Goal: Task Accomplishment & Management: Manage account settings

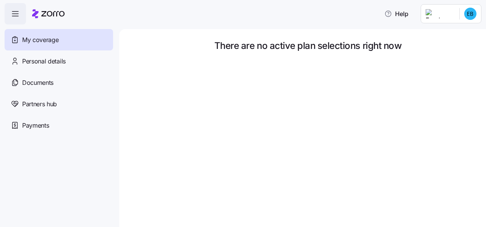
click at [454, 15] on html "Help My coverage Personal details Documents Partners hub Payments There are no …" at bounding box center [243, 111] width 486 height 222
click at [471, 32] on div "My settings" at bounding box center [455, 34] width 40 height 8
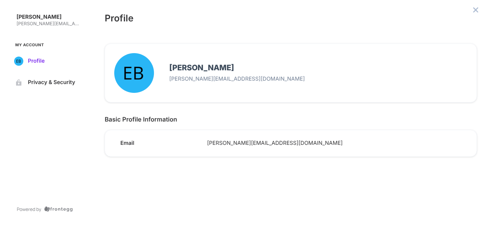
click at [40, 58] on span "Profile" at bounding box center [54, 61] width 52 height 6
click at [474, 10] on icon "close admin-box" at bounding box center [475, 10] width 6 height 6
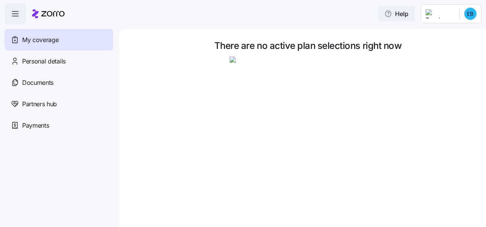
click at [392, 15] on icon "button" at bounding box center [388, 14] width 8 height 8
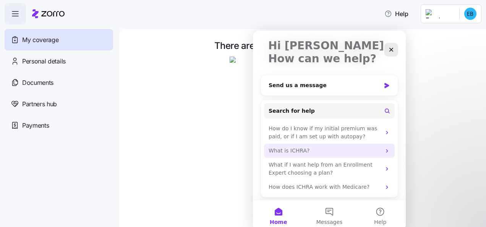
scroll to position [46, 0]
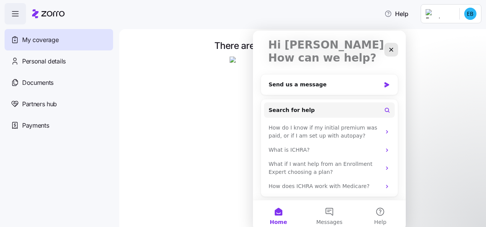
click at [485, 129] on html "Help My coverage Personal details Documents Partners hub Payments There are no …" at bounding box center [243, 111] width 486 height 222
click at [396, 47] on div "Close" at bounding box center [391, 50] width 14 height 14
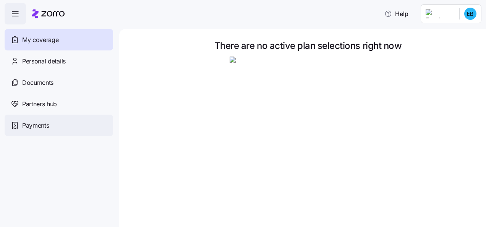
scroll to position [0, 0]
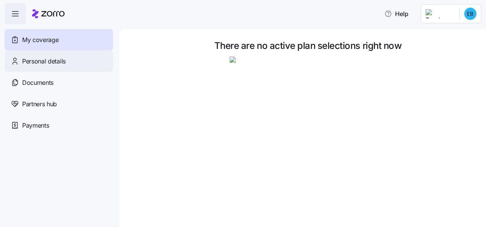
click at [63, 66] on span "Personal details" at bounding box center [44, 62] width 44 height 10
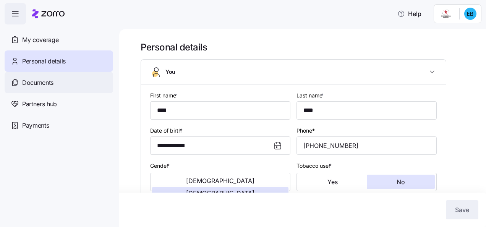
click at [57, 88] on div "Documents" at bounding box center [59, 82] width 108 height 21
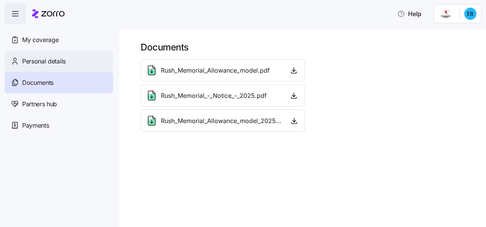
click at [60, 59] on span "Personal details" at bounding box center [44, 62] width 44 height 10
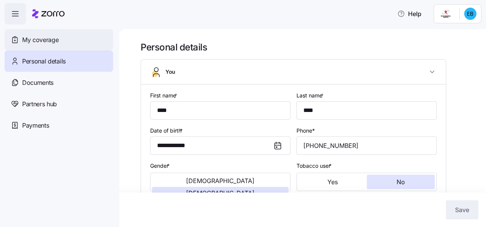
click at [49, 39] on span "My coverage" at bounding box center [40, 40] width 36 height 10
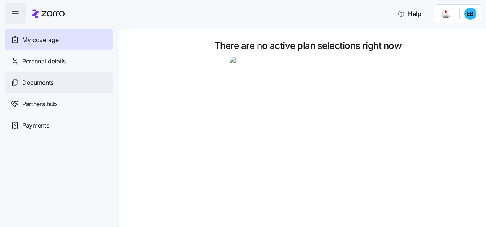
click at [53, 84] on span "Documents" at bounding box center [37, 83] width 31 height 10
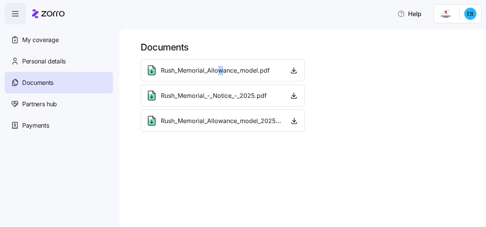
click at [221, 81] on div "Rush_Memorial_Allowance_model.pdf" at bounding box center [223, 70] width 164 height 22
drag, startPoint x: 221, startPoint y: 81, endPoint x: 313, endPoint y: 65, distance: 93.7
click at [313, 66] on div "Rush_Memorial_Allowance_model.pdf Rush_Memorial_-_Notice_-_2025.pdf Rush_Memori…" at bounding box center [307, 95] width 341 height 79
click at [293, 68] on icon "button" at bounding box center [294, 70] width 8 height 8
click at [295, 90] on span "button" at bounding box center [293, 95] width 11 height 11
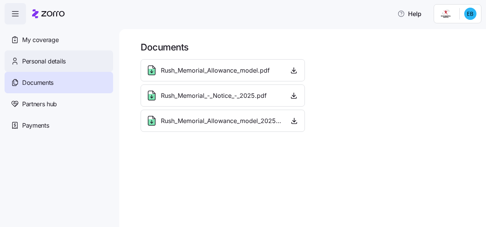
click at [22, 56] on div "Personal details" at bounding box center [59, 60] width 108 height 21
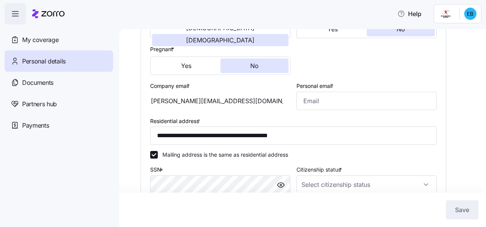
scroll to position [115, 0]
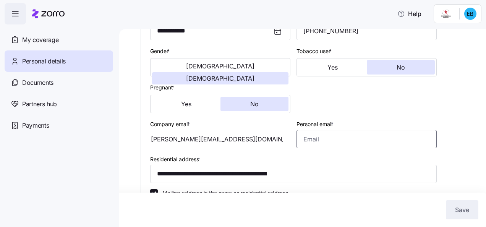
click at [314, 139] on input "Personal email *" at bounding box center [366, 139] width 140 height 18
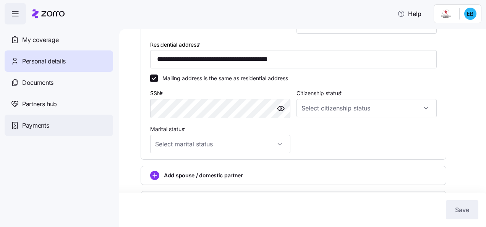
click at [45, 124] on span "Payments" at bounding box center [35, 126] width 27 height 10
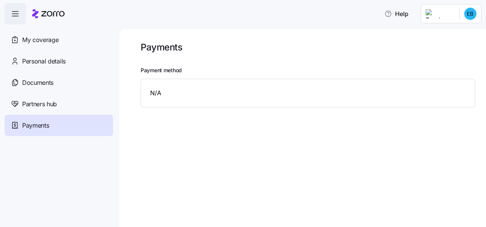
click at [179, 93] on div "N/A" at bounding box center [308, 93] width 335 height 29
click at [12, 11] on icon "button" at bounding box center [15, 13] width 9 height 9
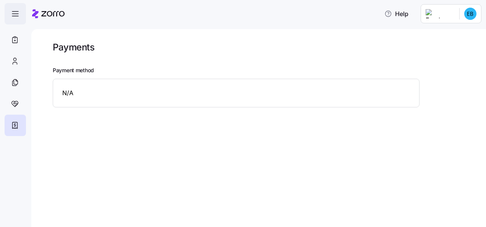
click at [12, 13] on icon "button" at bounding box center [15, 13] width 9 height 9
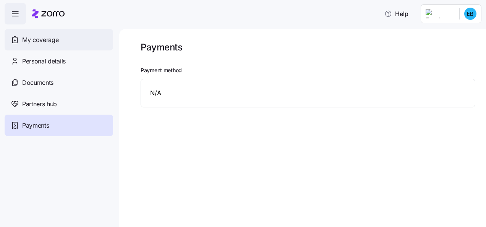
click at [47, 44] on span "My coverage" at bounding box center [40, 40] width 36 height 10
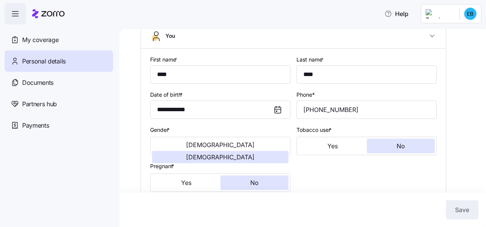
scroll to position [76, 0]
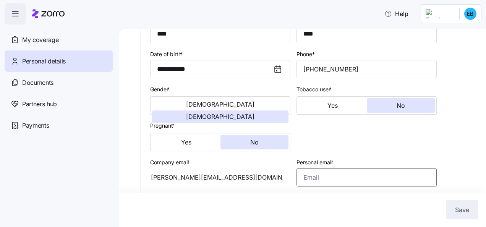
click at [353, 178] on input "Personal email *" at bounding box center [366, 177] width 140 height 18
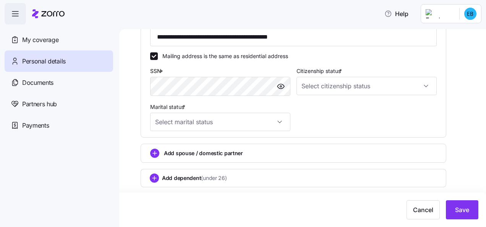
scroll to position [252, 0]
type input "[PERSON_NAME][EMAIL_ADDRESS][DOMAIN_NAME]"
click at [332, 91] on input "Citizenship status *" at bounding box center [366, 86] width 140 height 18
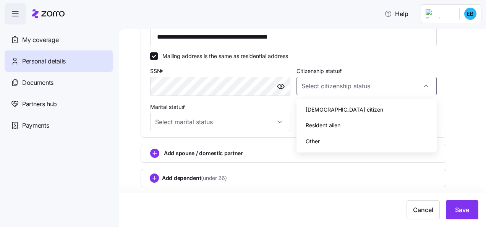
click at [332, 107] on div "[DEMOGRAPHIC_DATA] citizen" at bounding box center [366, 110] width 134 height 16
type input "[DEMOGRAPHIC_DATA] citizen"
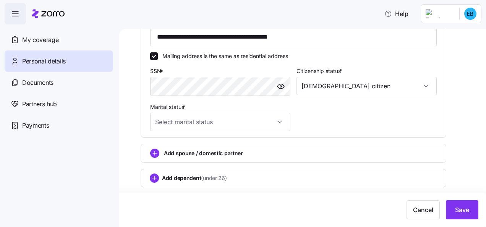
click at [242, 126] on input "Marital status *" at bounding box center [220, 122] width 140 height 18
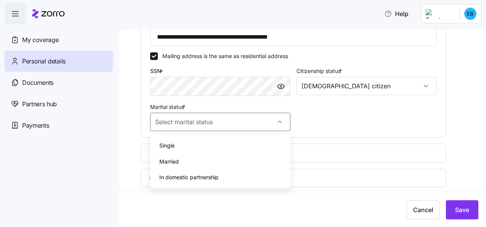
click at [201, 146] on div "Single" at bounding box center [220, 145] width 134 height 16
type input "Single"
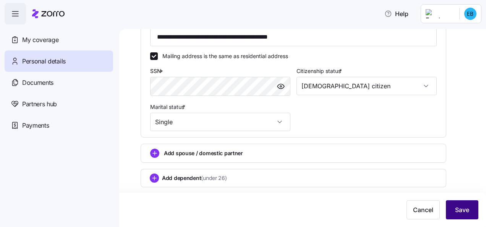
click at [473, 215] on button "Save" at bounding box center [462, 209] width 32 height 19
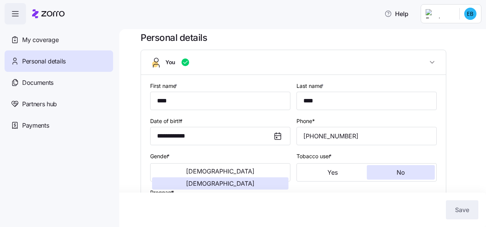
scroll to position [0, 0]
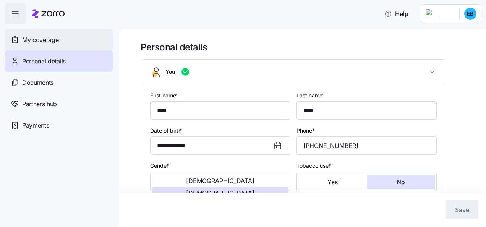
click at [78, 40] on div "My coverage" at bounding box center [59, 39] width 108 height 21
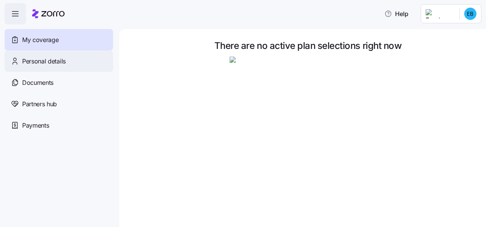
click at [55, 66] on div "Personal details" at bounding box center [59, 60] width 108 height 21
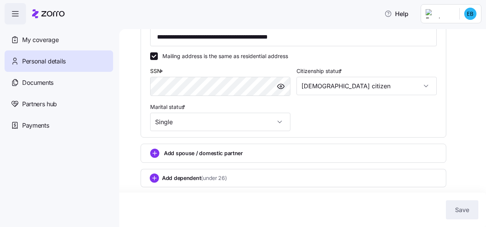
scroll to position [252, 0]
click at [226, 180] on span "(under 26)" at bounding box center [214, 178] width 26 height 8
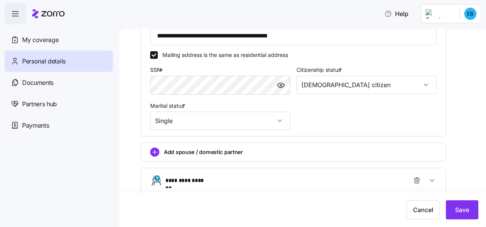
scroll to position [255, 0]
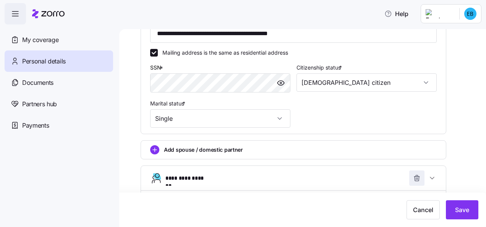
click at [420, 178] on icon "button" at bounding box center [417, 178] width 8 height 8
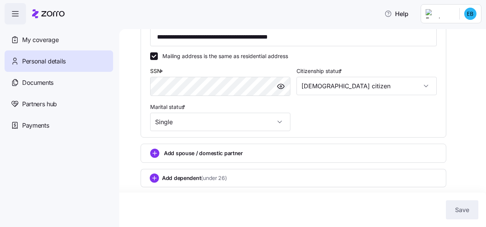
scroll to position [252, 0]
click at [198, 147] on div "Add spouse / domestic partner" at bounding box center [294, 153] width 306 height 19
click at [246, 156] on div "Add spouse / domestic partner" at bounding box center [293, 153] width 286 height 9
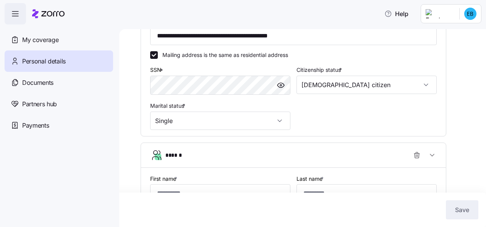
scroll to position [255, 0]
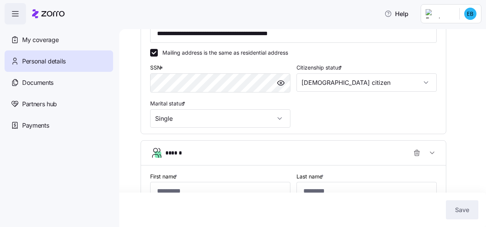
click at [409, 155] on div "******" at bounding box center [296, 152] width 262 height 15
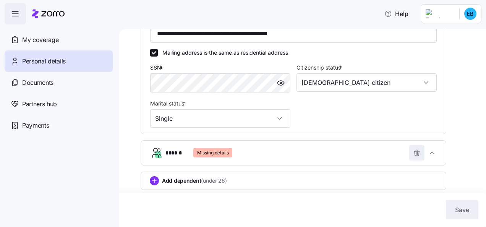
click at [414, 157] on icon "button" at bounding box center [417, 153] width 8 height 8
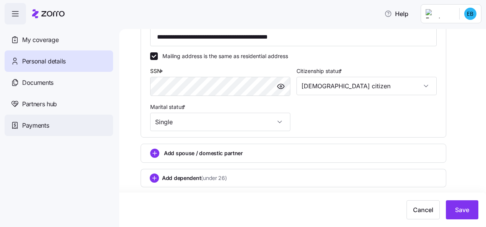
click at [46, 129] on span "Payments" at bounding box center [35, 126] width 27 height 10
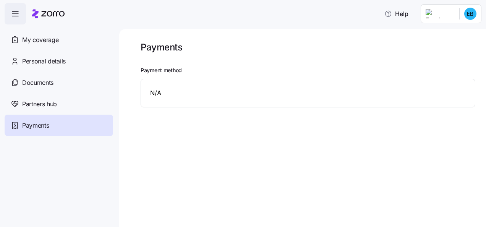
click at [67, 79] on div "Documents" at bounding box center [59, 82] width 108 height 21
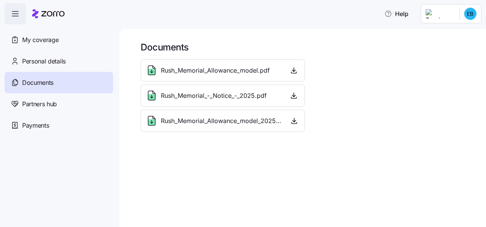
click at [240, 119] on span "Rush_Memorial_Allowance_model_2025.pdf" at bounding box center [221, 121] width 121 height 10
click at [294, 121] on icon "button" at bounding box center [294, 121] width 8 height 8
